Goal: Information Seeking & Learning: Learn about a topic

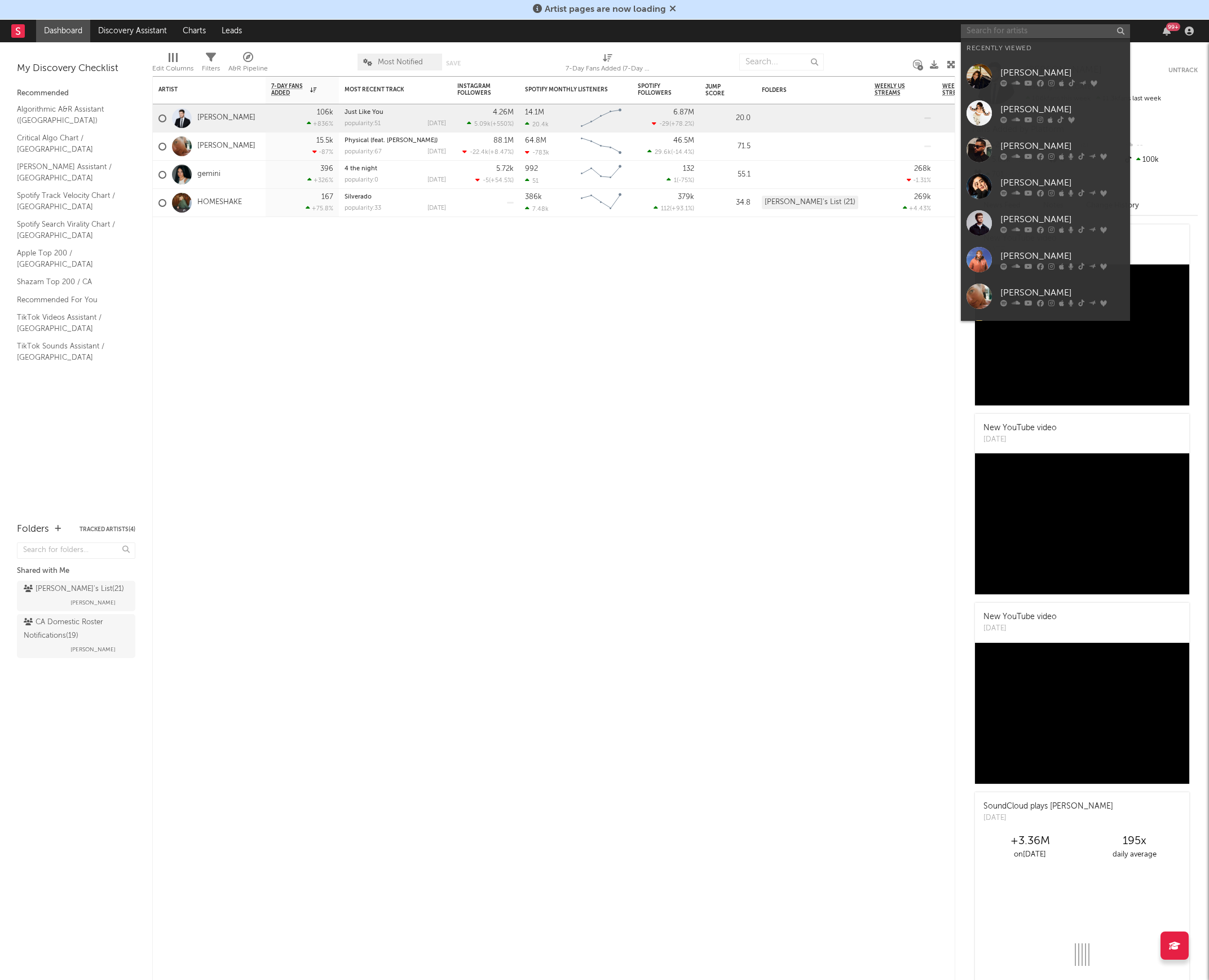
click at [971, 31] on input "text" at bounding box center [1045, 31] width 169 height 14
type input "a"
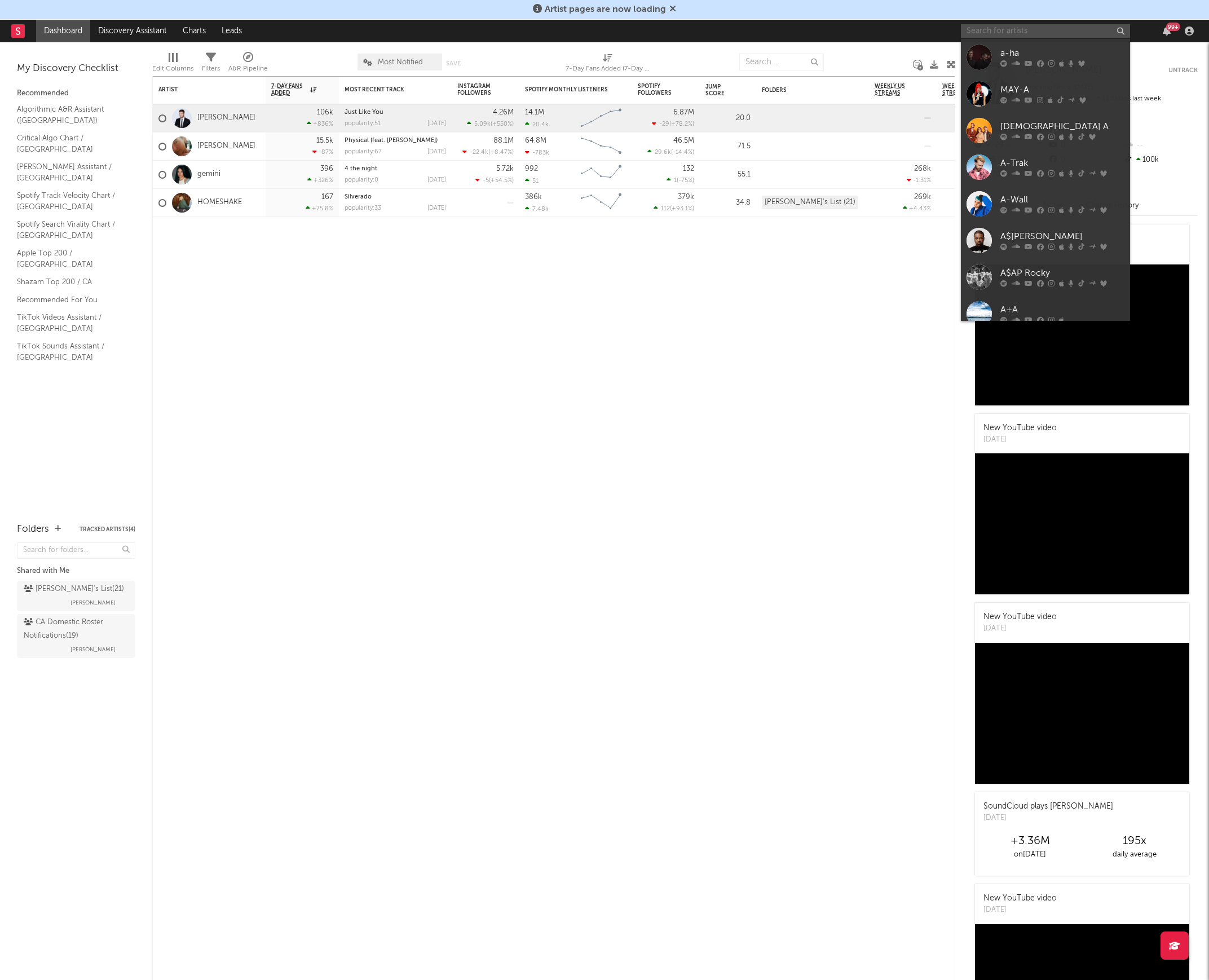
type input "n"
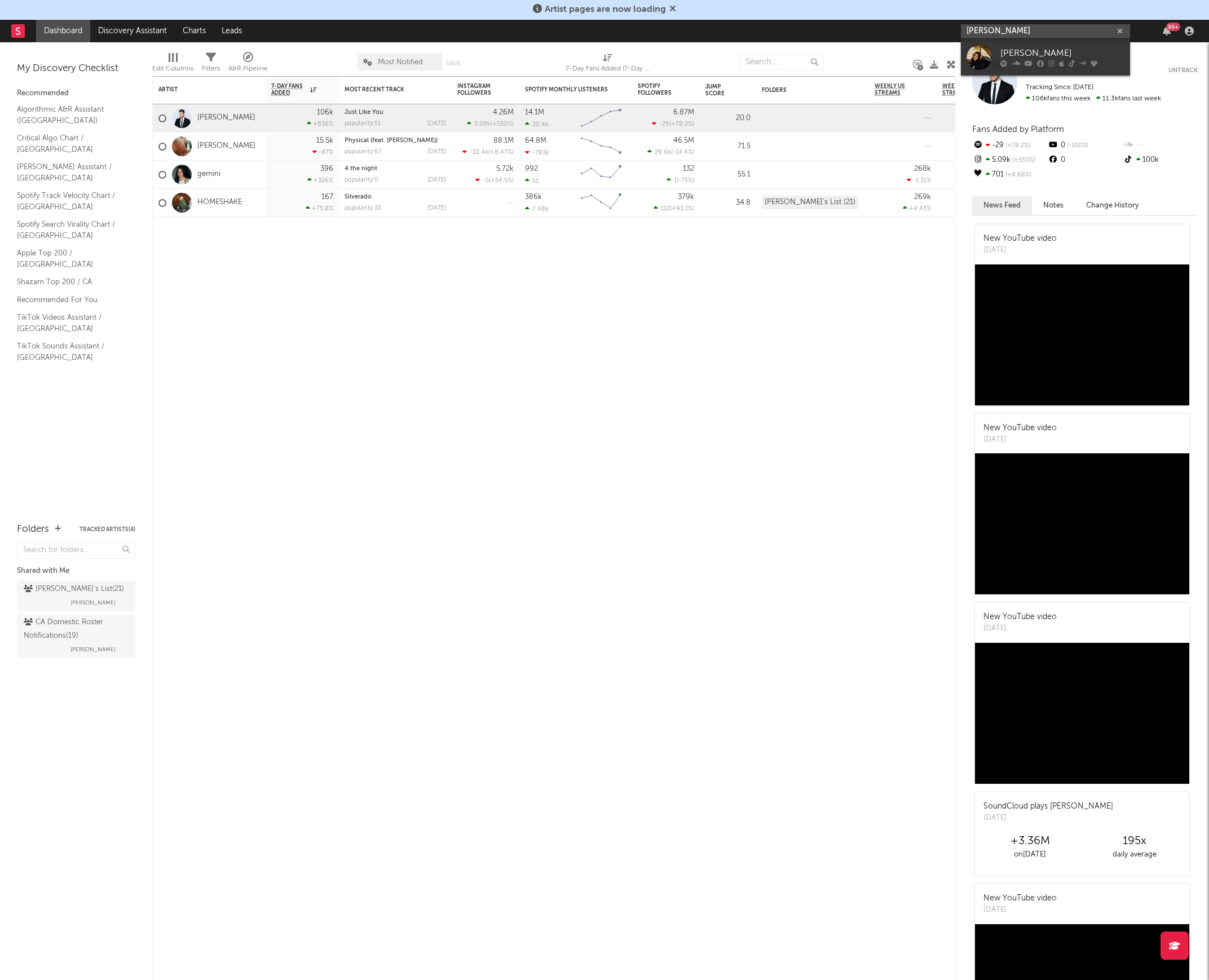
type input "[PERSON_NAME]"
click at [1006, 50] on div "[PERSON_NAME]" at bounding box center [1062, 54] width 124 height 13
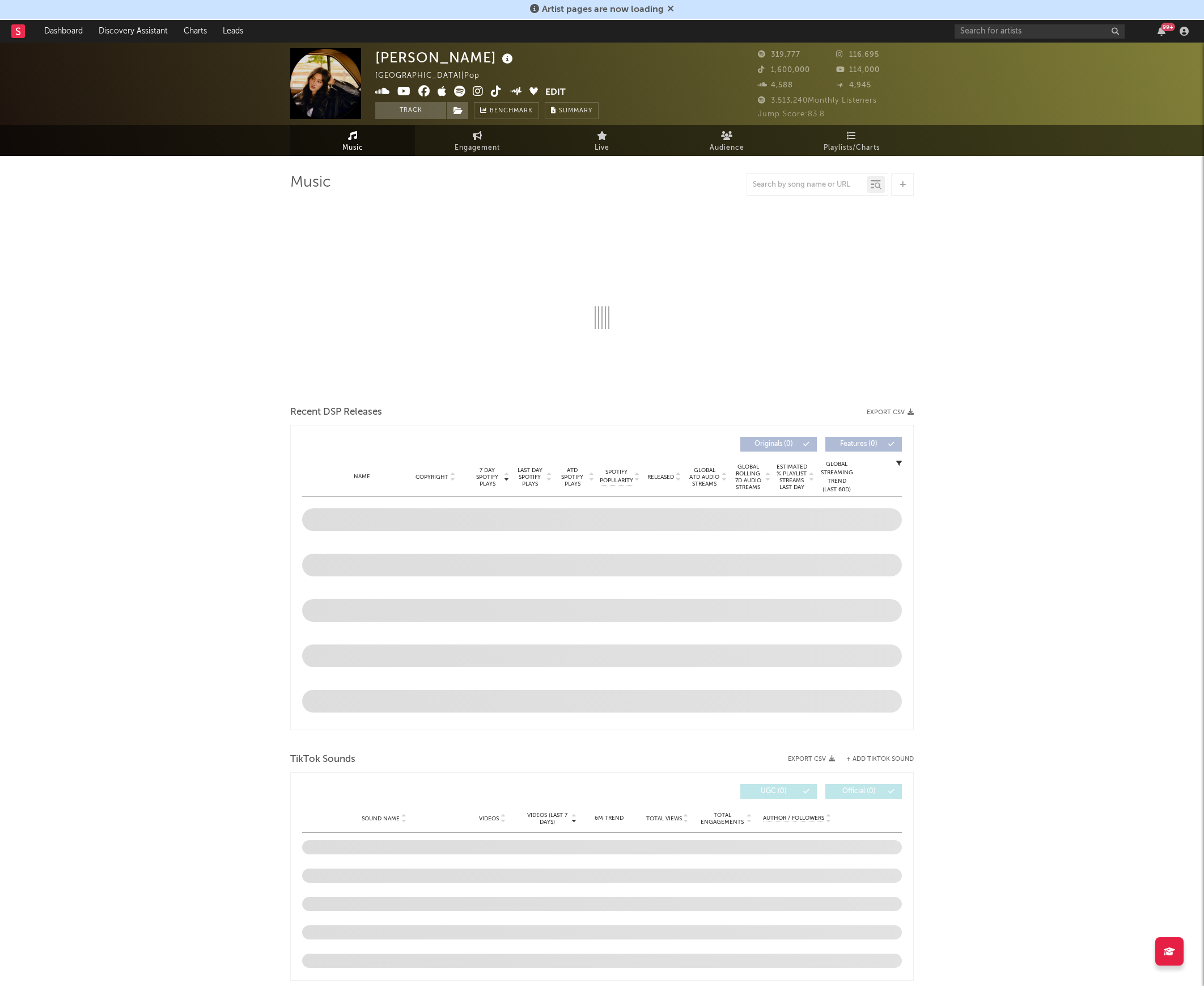
select select "6m"
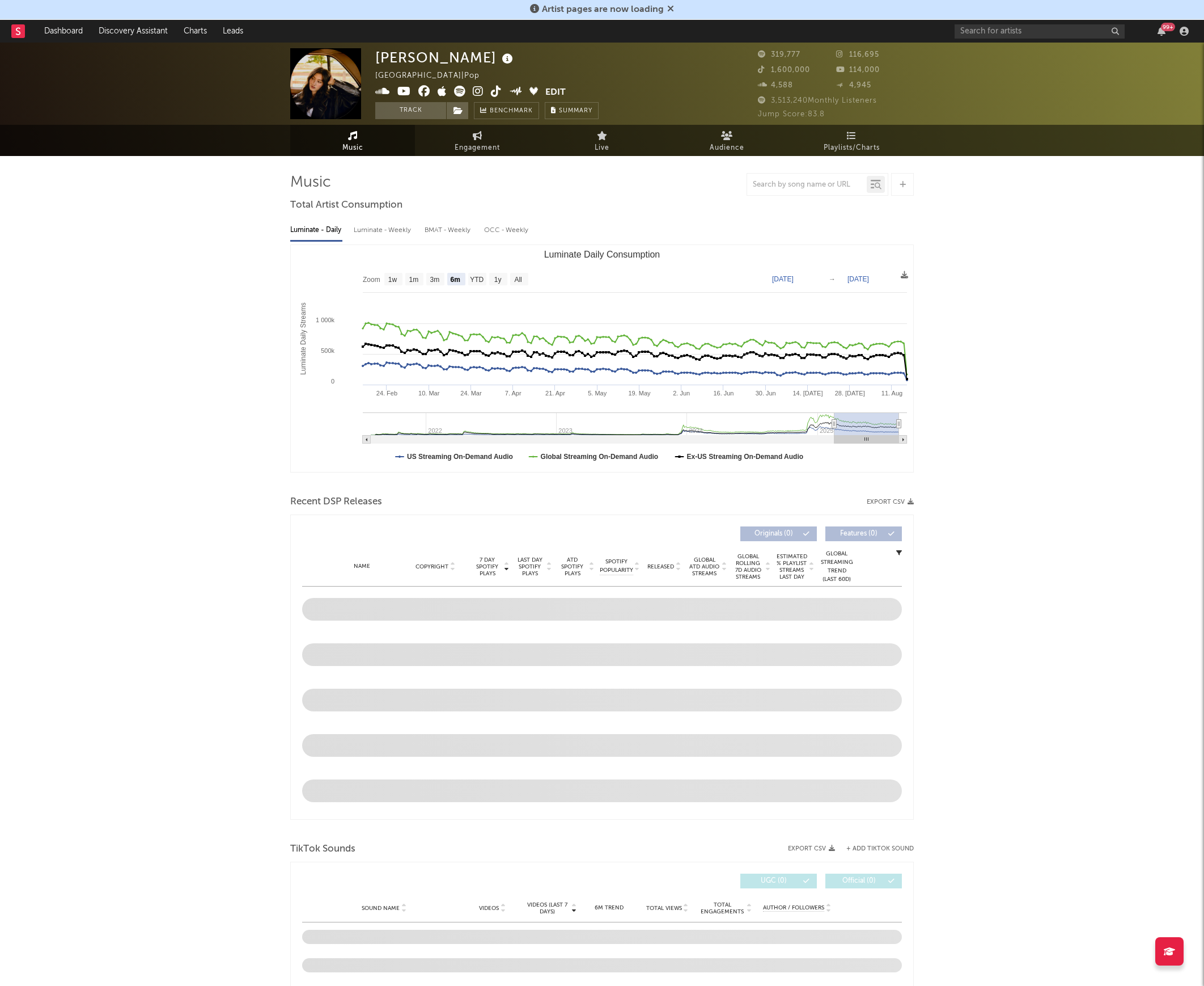
click at [459, 148] on span "Engagement" at bounding box center [477, 148] width 46 height 13
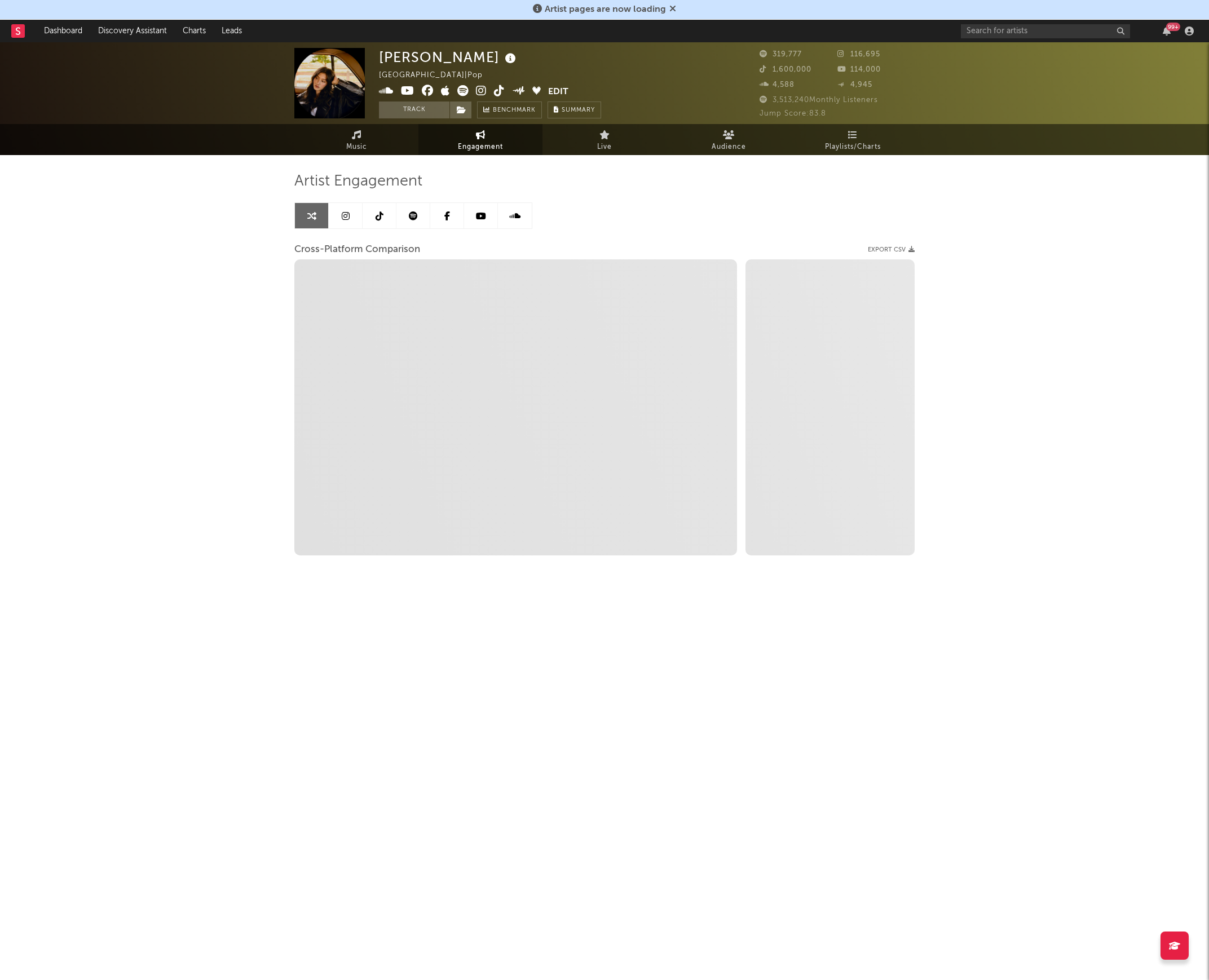
select select "1w"
select select "1m"
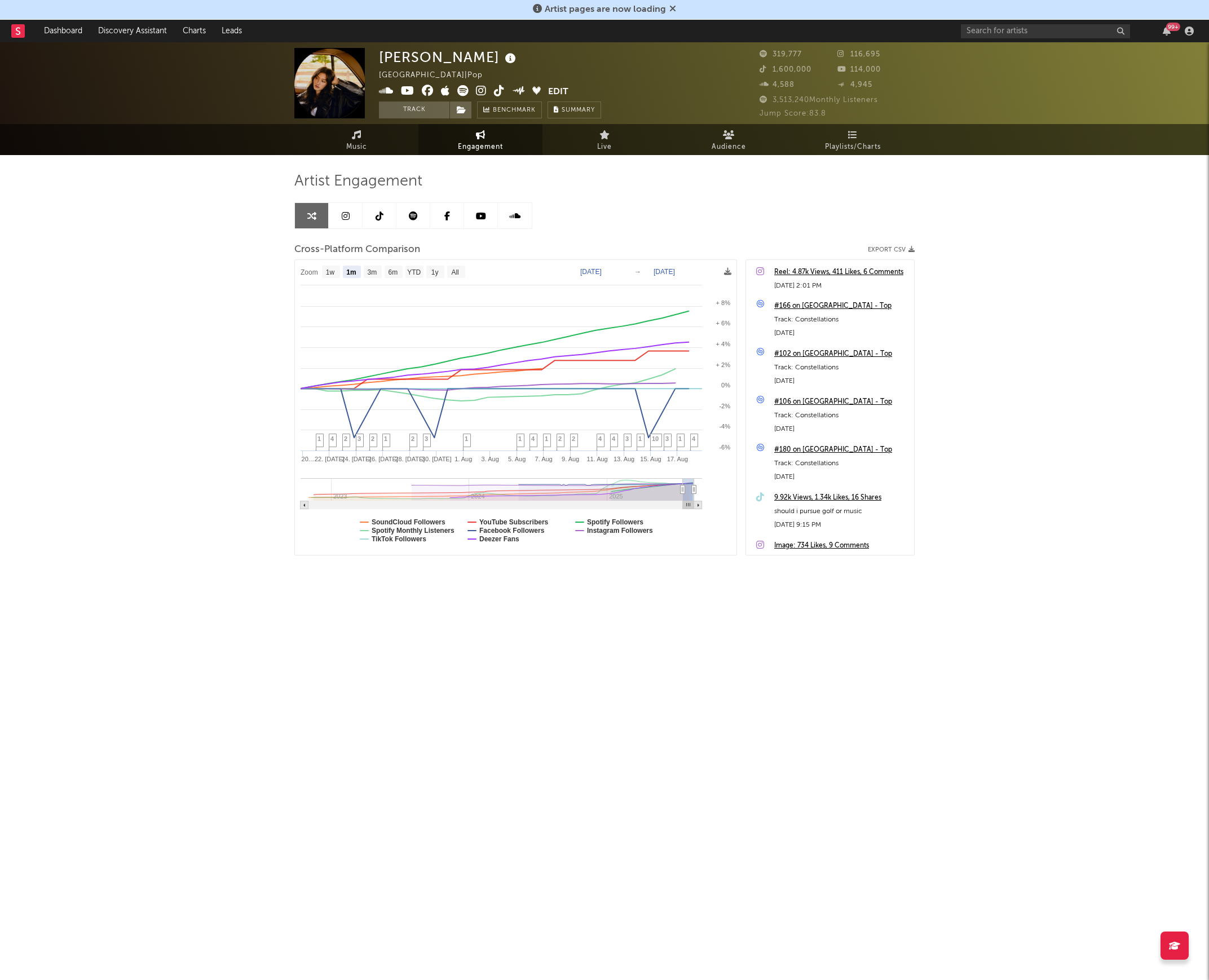
click at [346, 217] on icon at bounding box center [346, 215] width 8 height 9
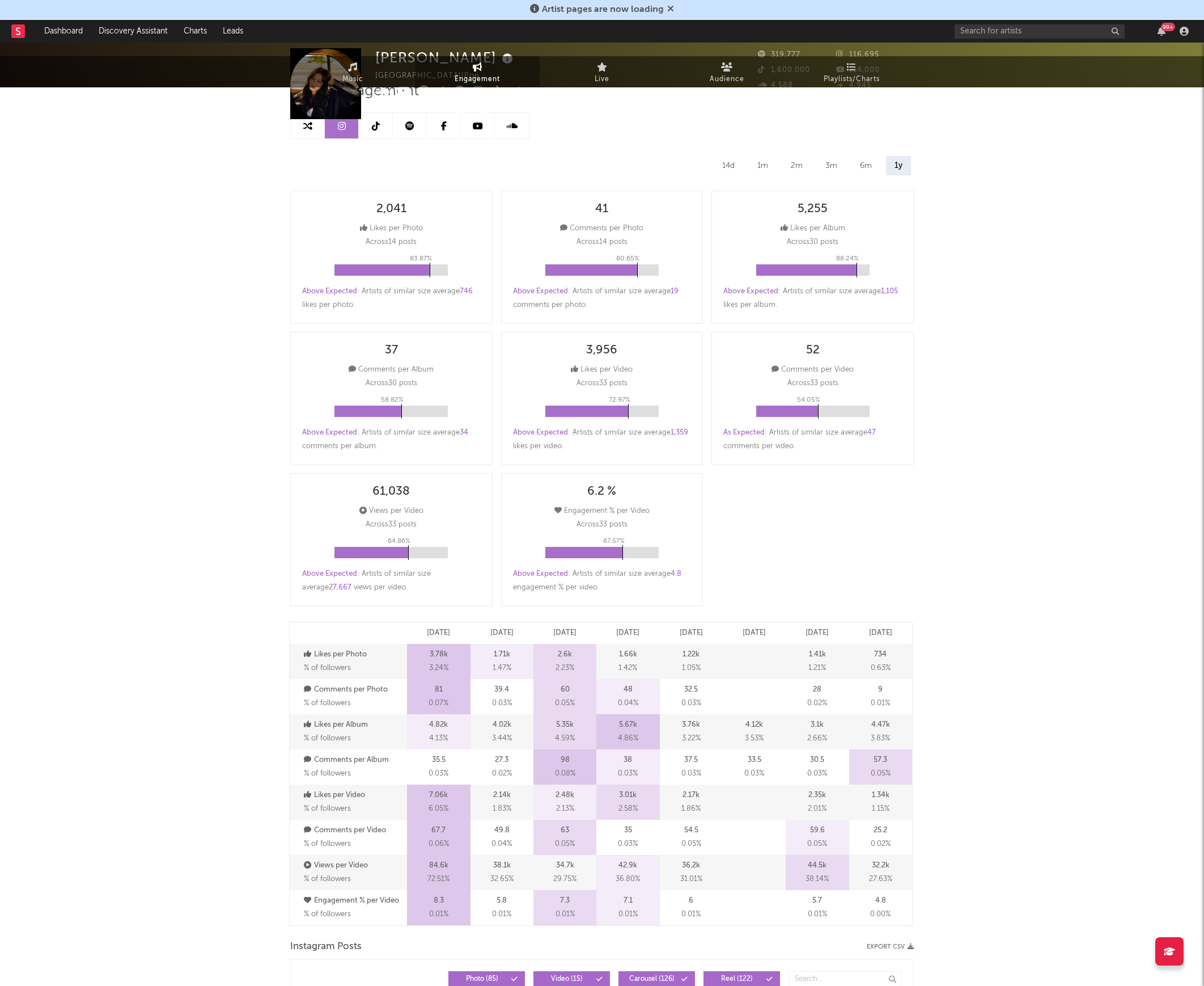
select select "6m"
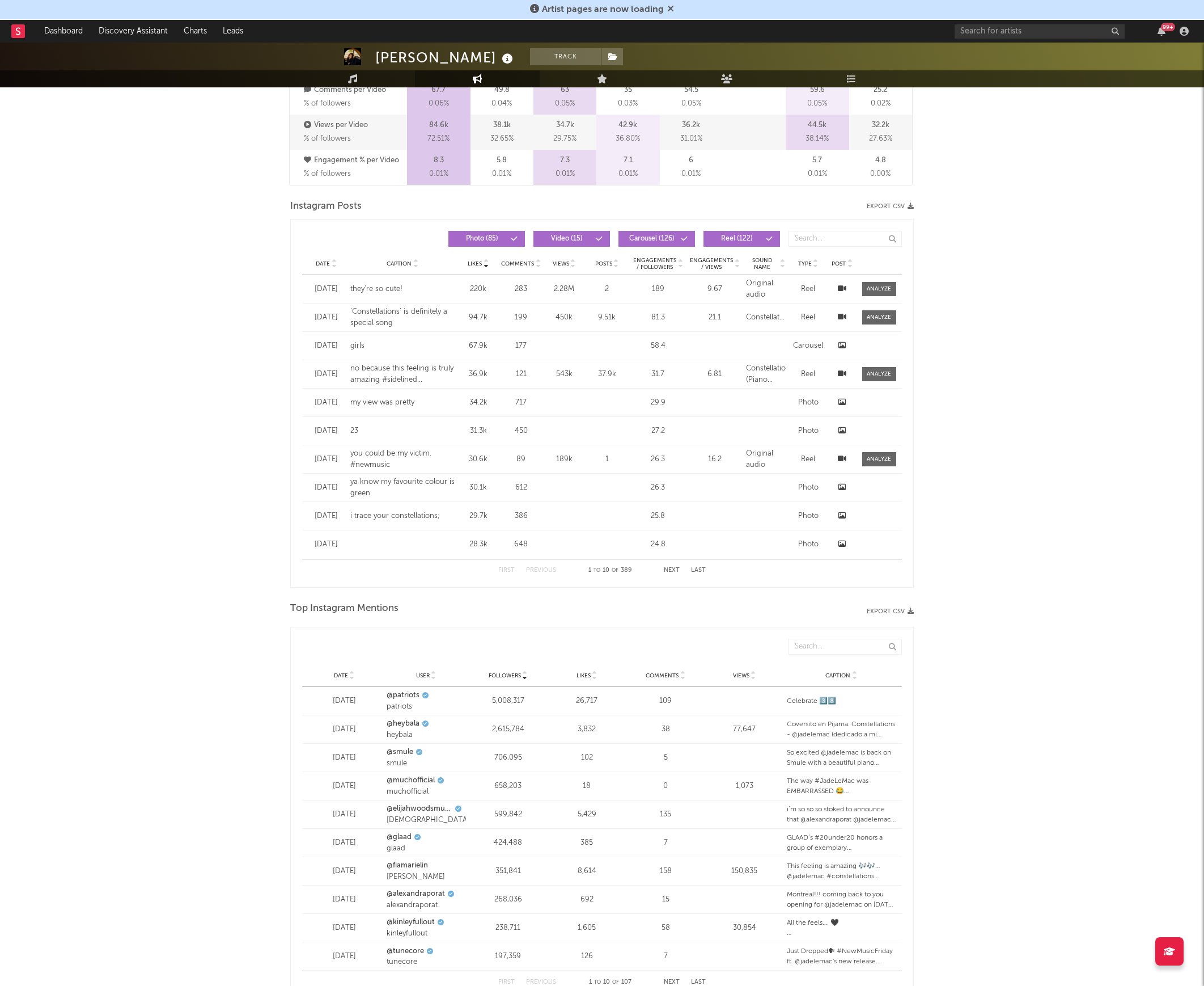
scroll to position [1189, 0]
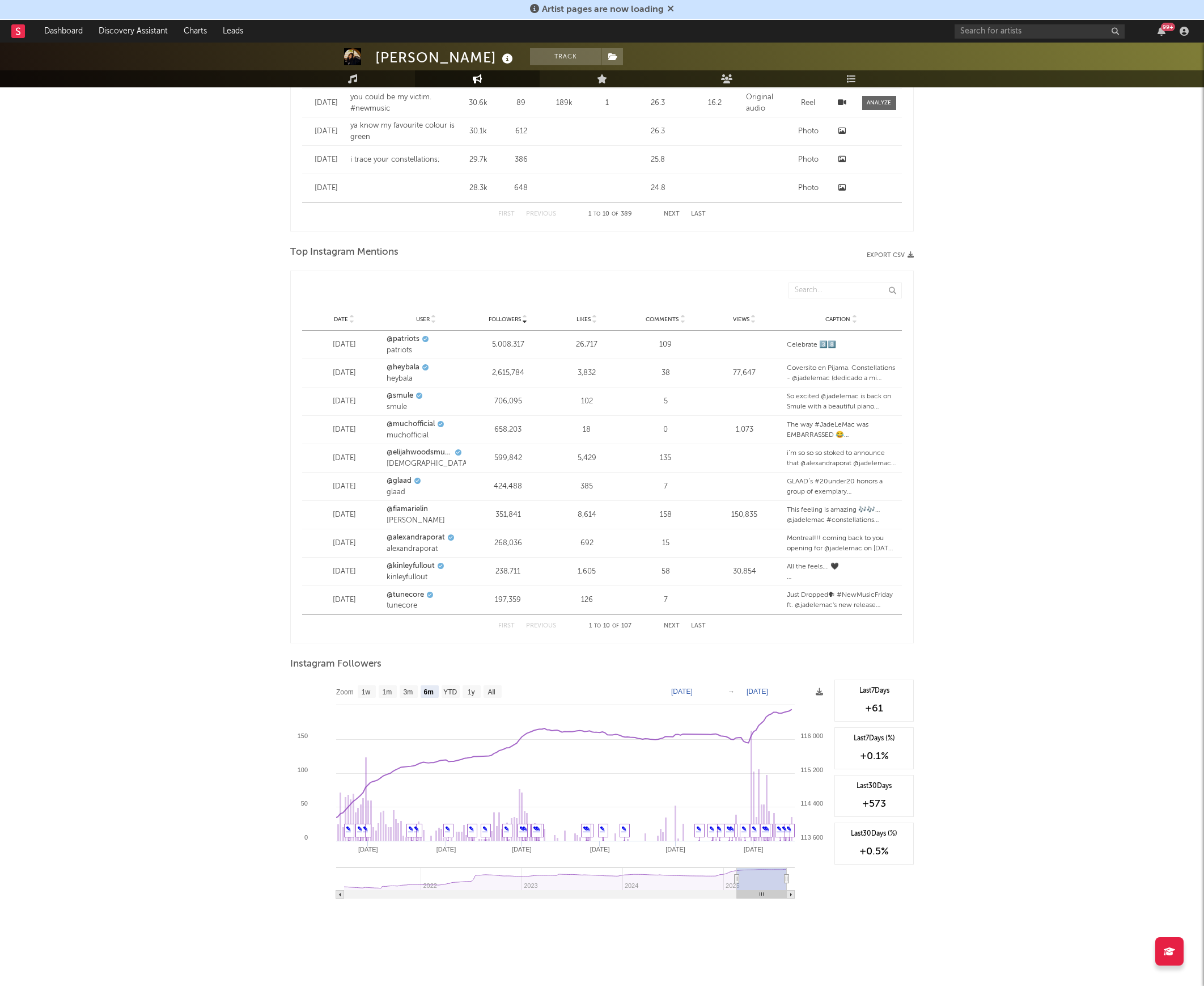
click at [353, 316] on icon at bounding box center [352, 316] width 6 height 4
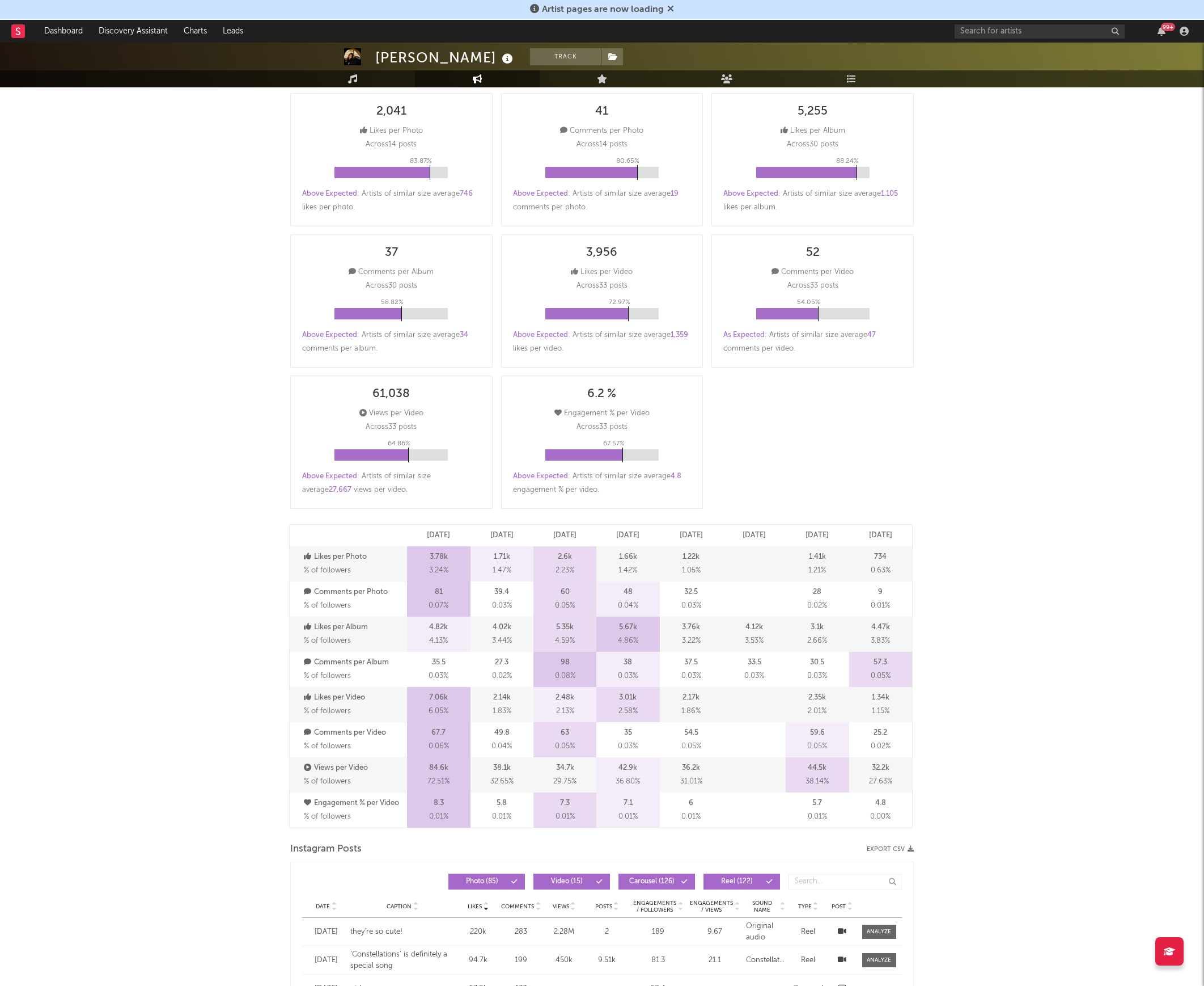
scroll to position [0, 0]
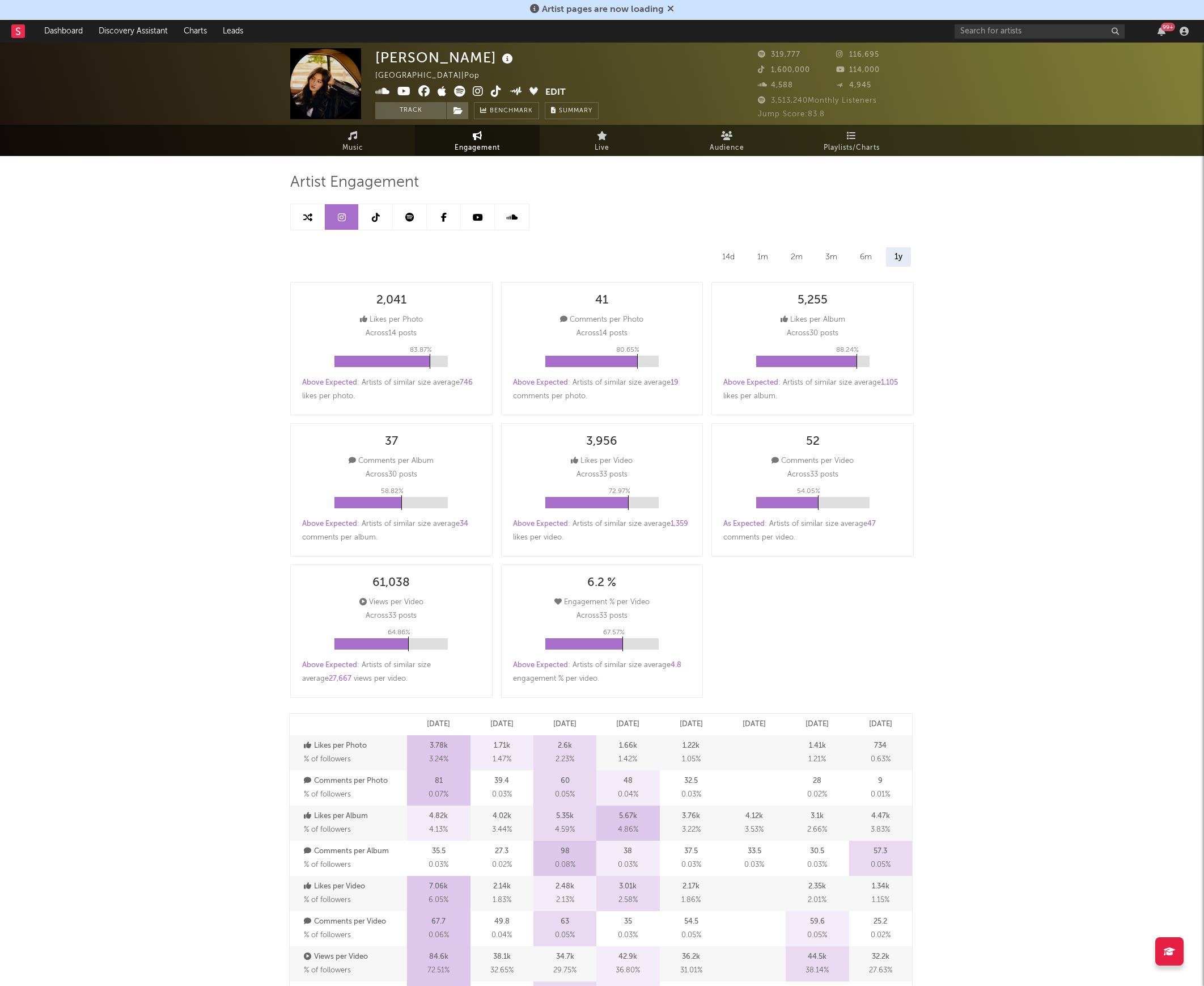
click at [384, 210] on link at bounding box center [376, 217] width 34 height 26
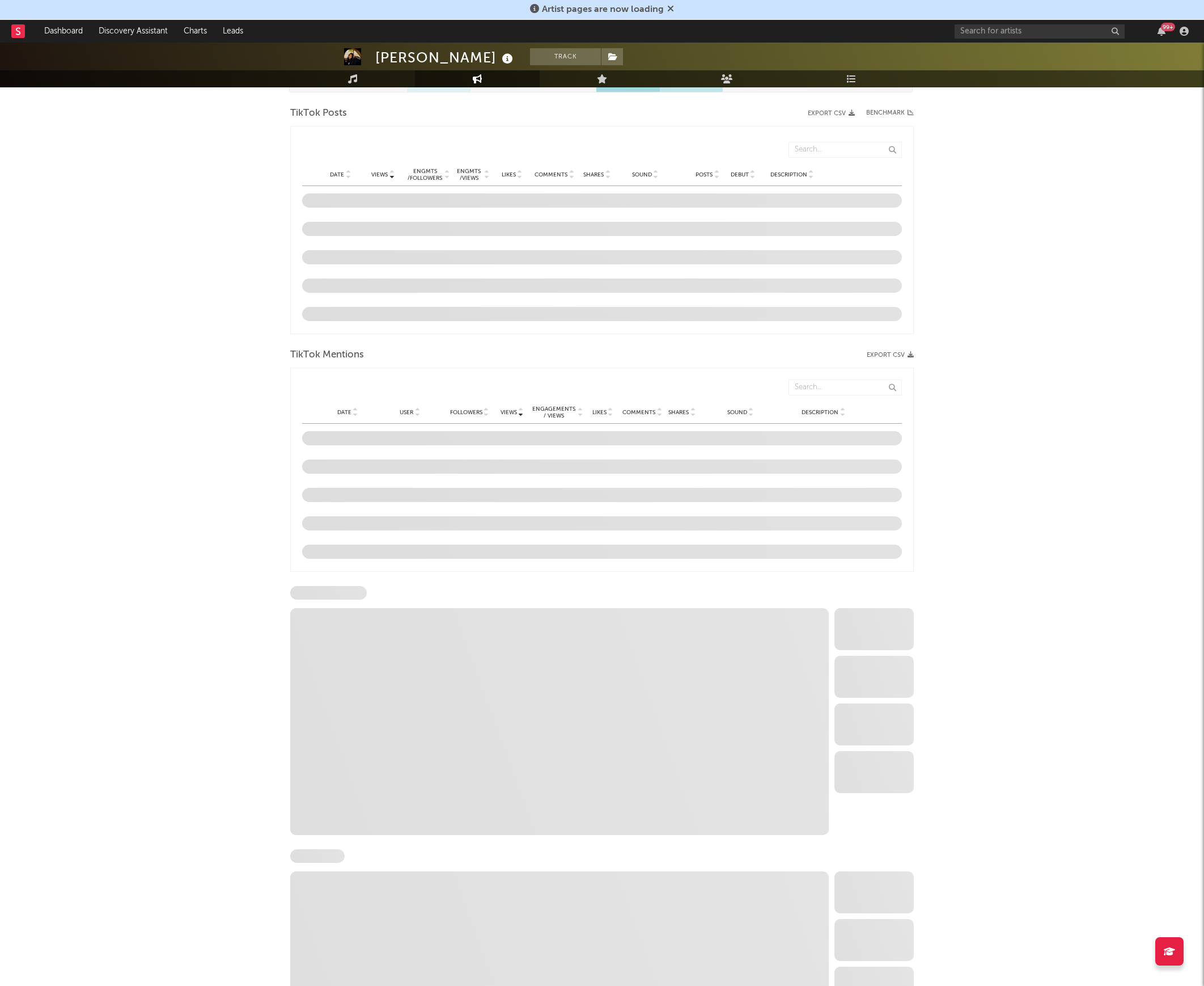
scroll to position [751, 0]
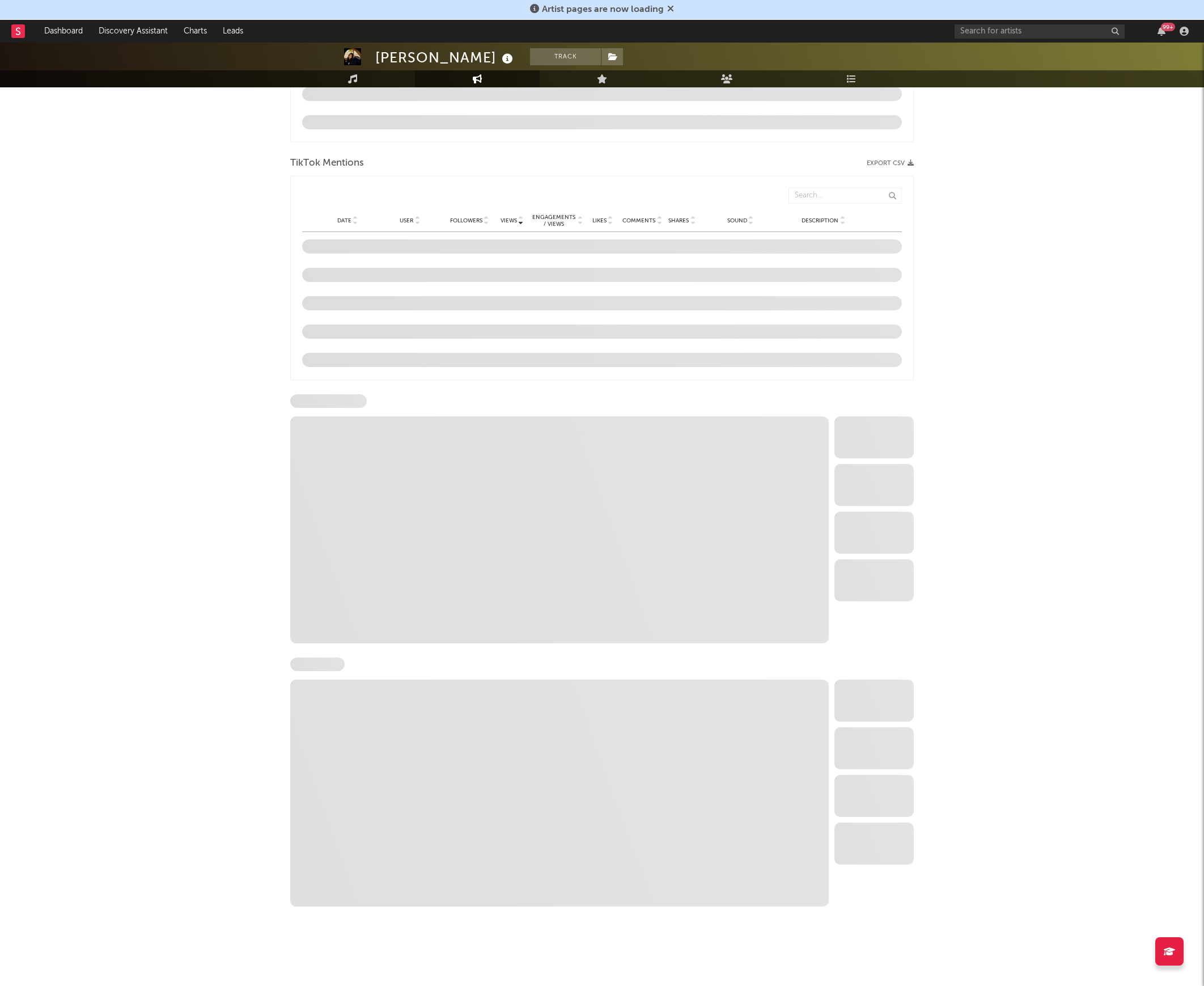
select select "6m"
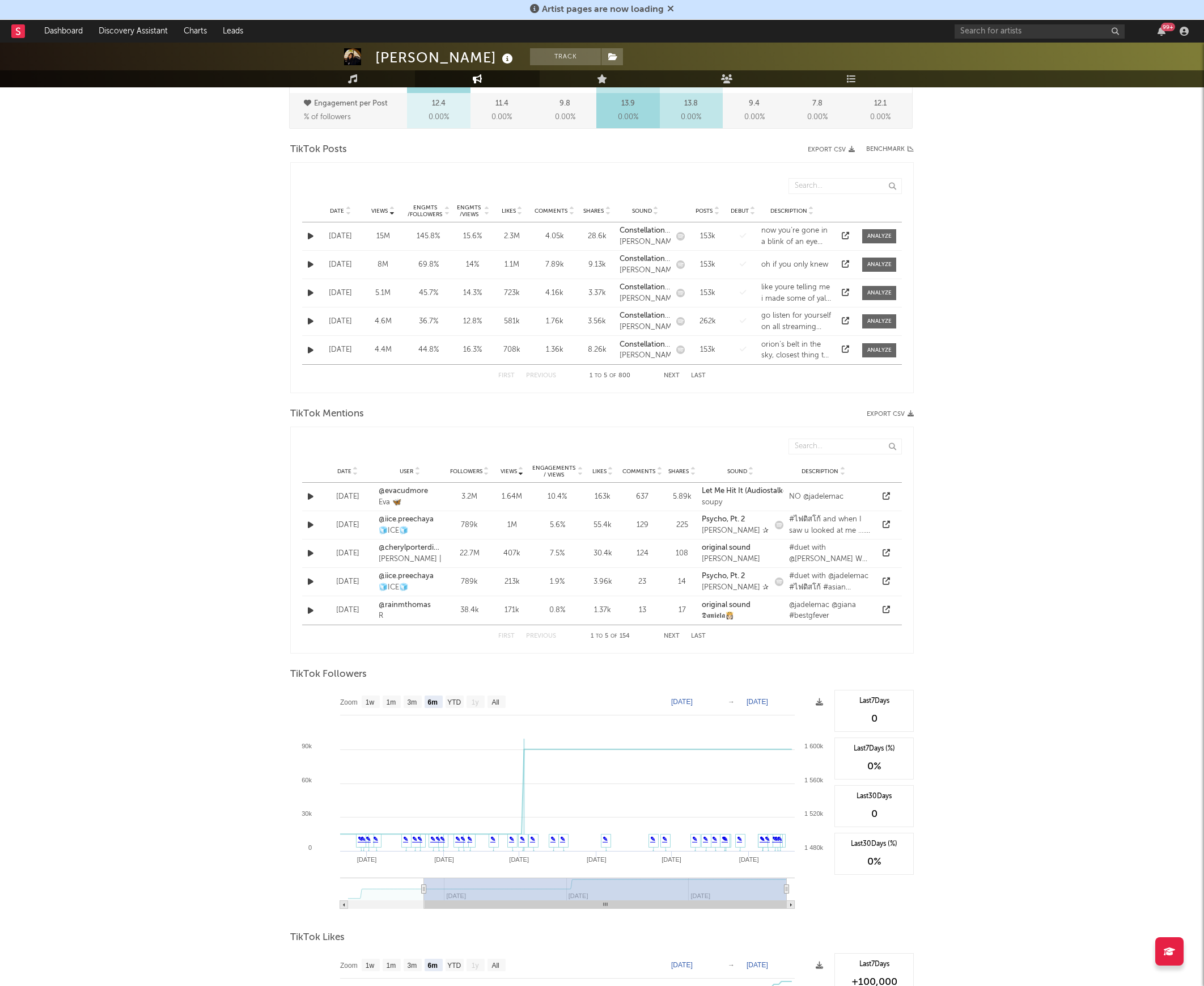
scroll to position [525, 0]
click at [346, 467] on span "Date" at bounding box center [344, 469] width 14 height 7
click at [411, 491] on link "@eastwestrecords" at bounding box center [409, 489] width 62 height 12
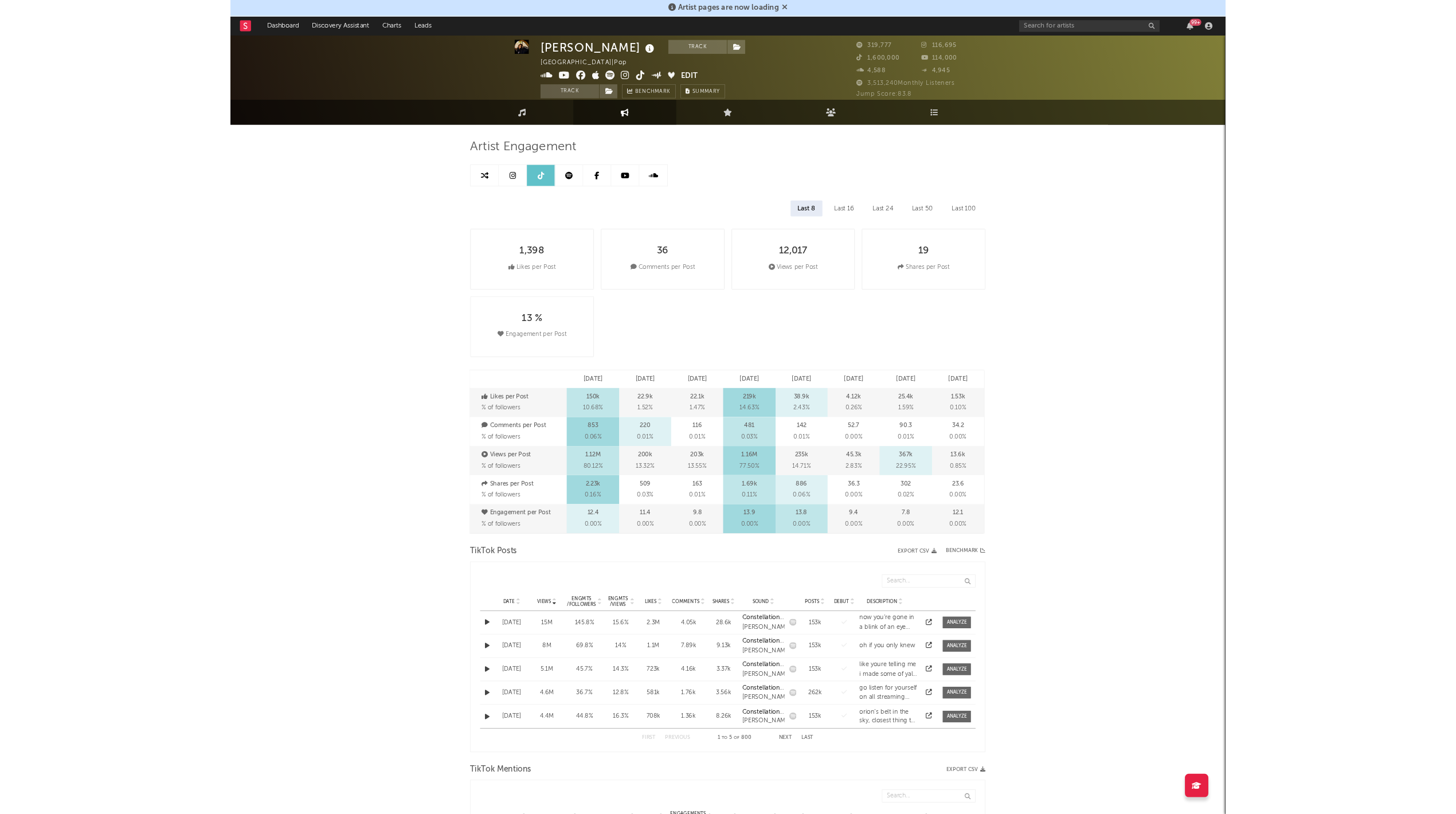
scroll to position [0, 0]
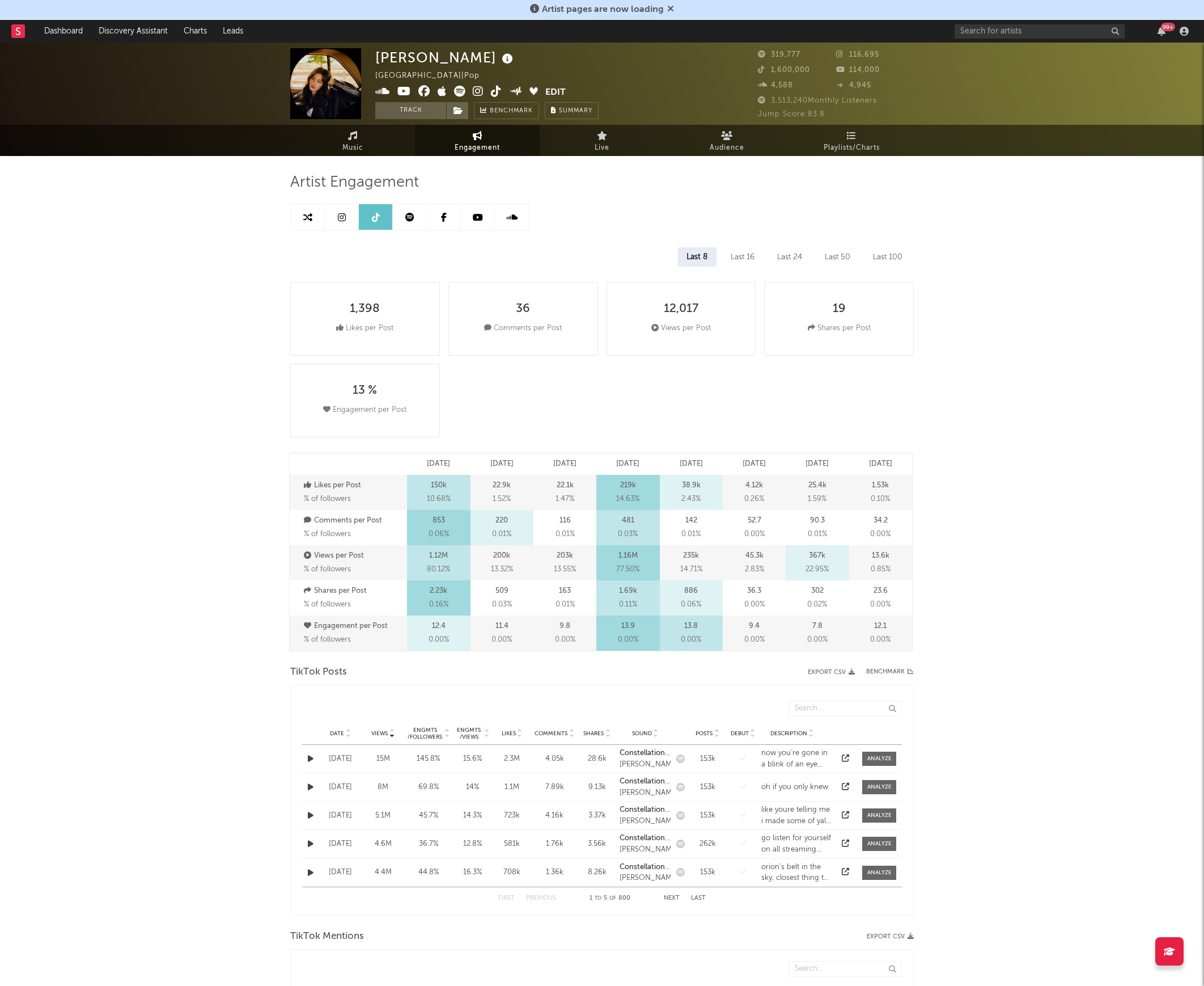
click at [418, 209] on link at bounding box center [410, 217] width 34 height 26
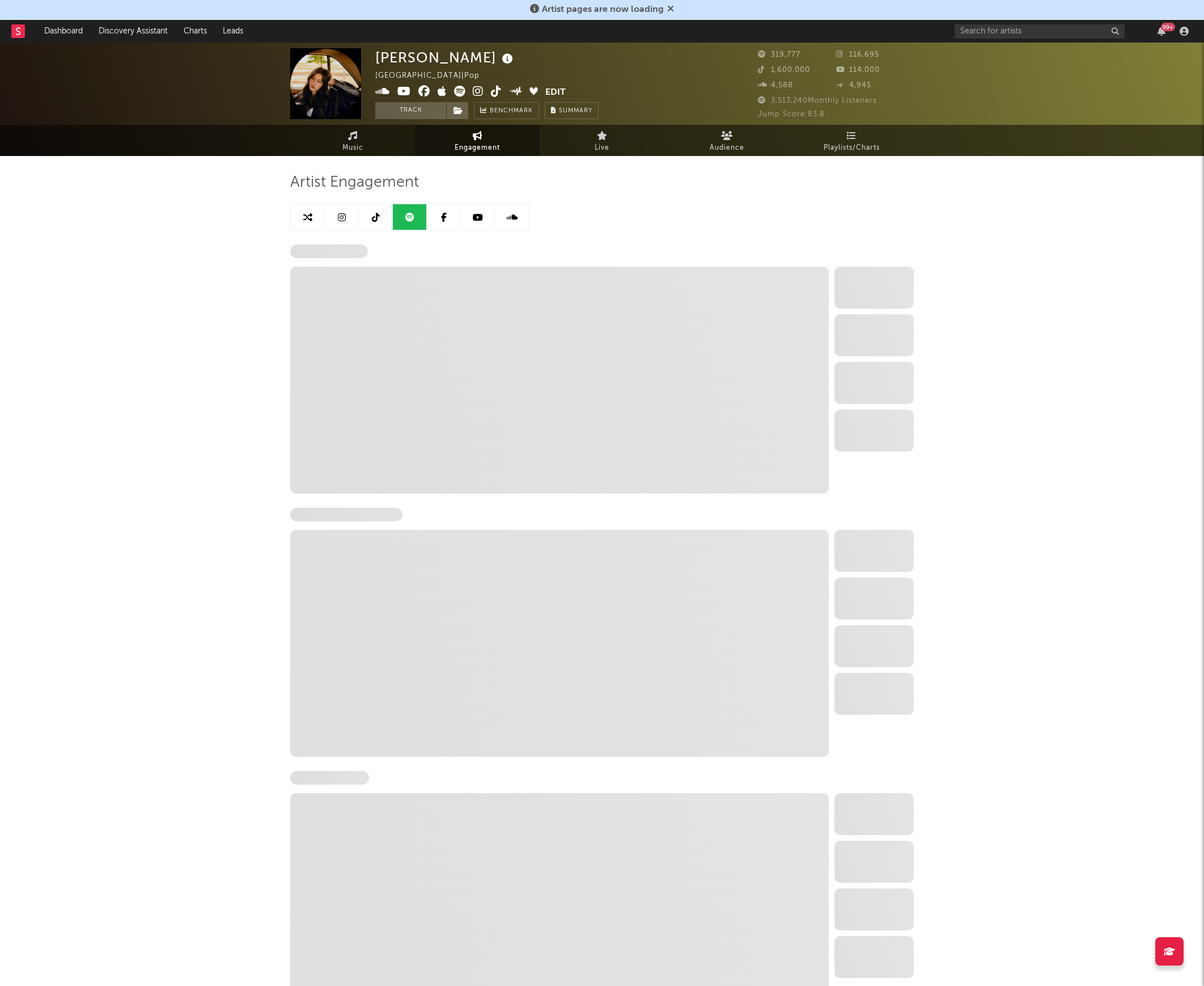
click at [379, 217] on icon at bounding box center [376, 217] width 8 height 9
select select "6m"
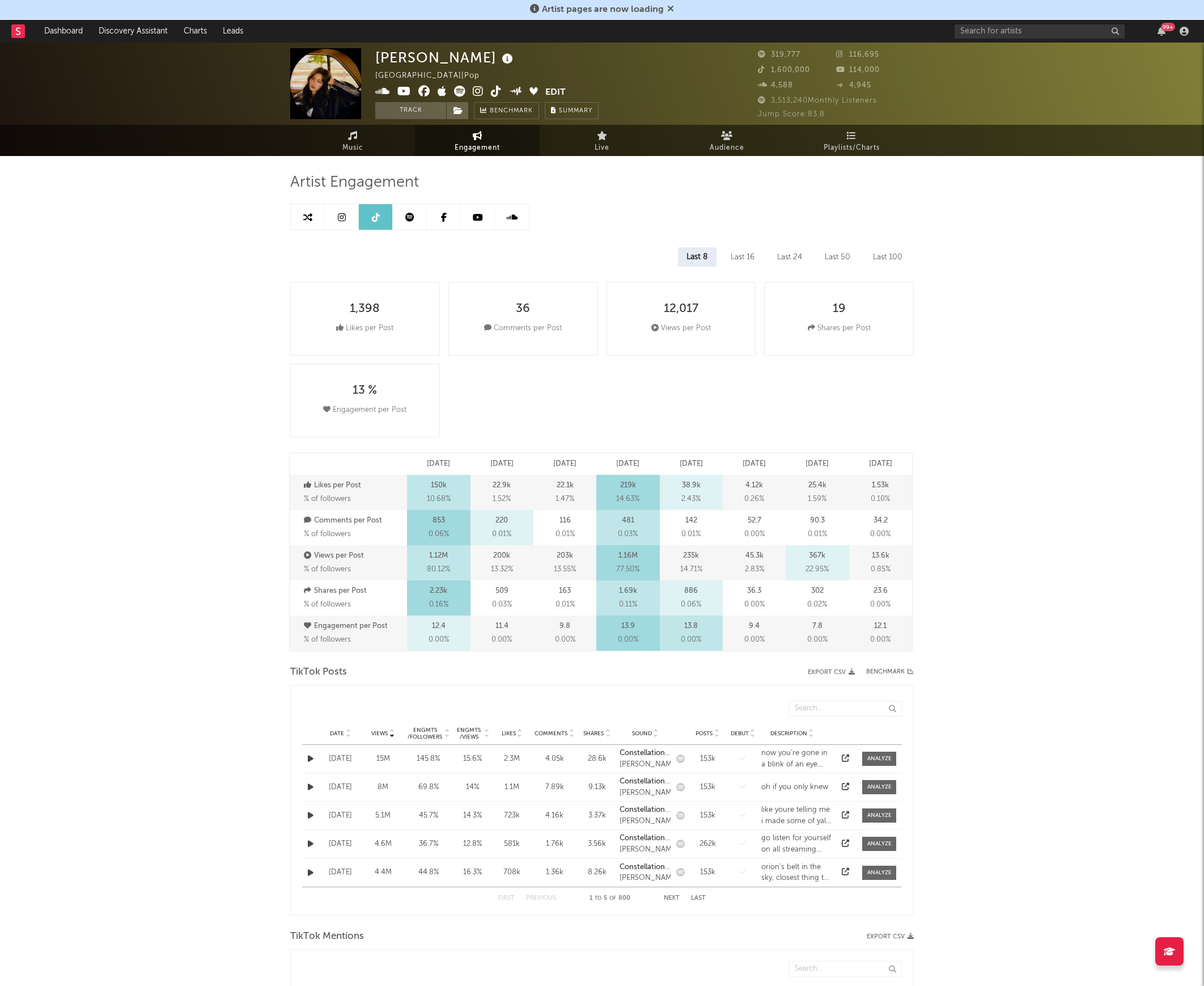
click at [339, 217] on icon at bounding box center [342, 217] width 8 height 9
select select "6m"
